Goal: Task Accomplishment & Management: Complete application form

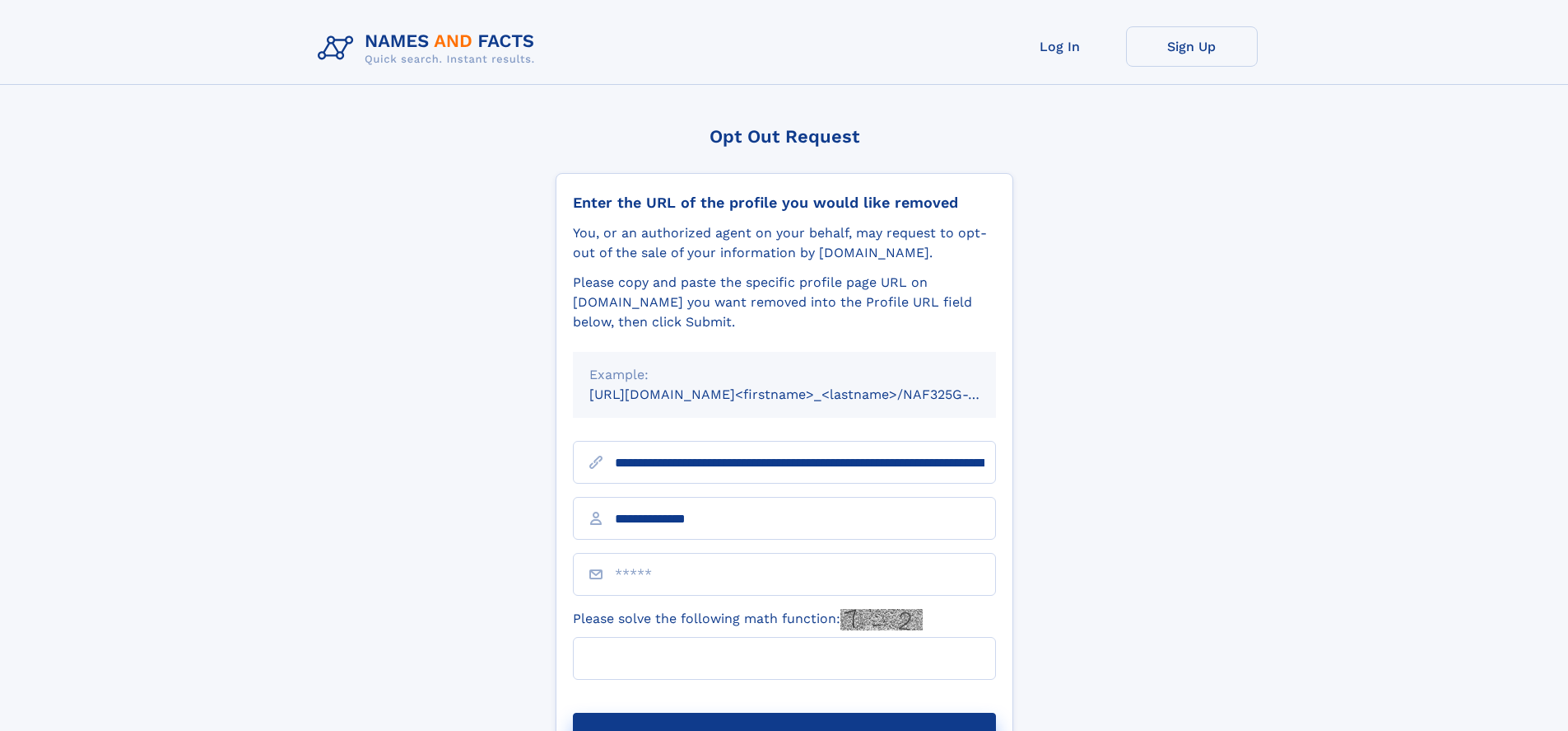
type input "**********"
type input "*"
click at [784, 713] on button "Submit Opt Out Request" at bounding box center [784, 739] width 423 height 53
